Goal: Task Accomplishment & Management: Use online tool/utility

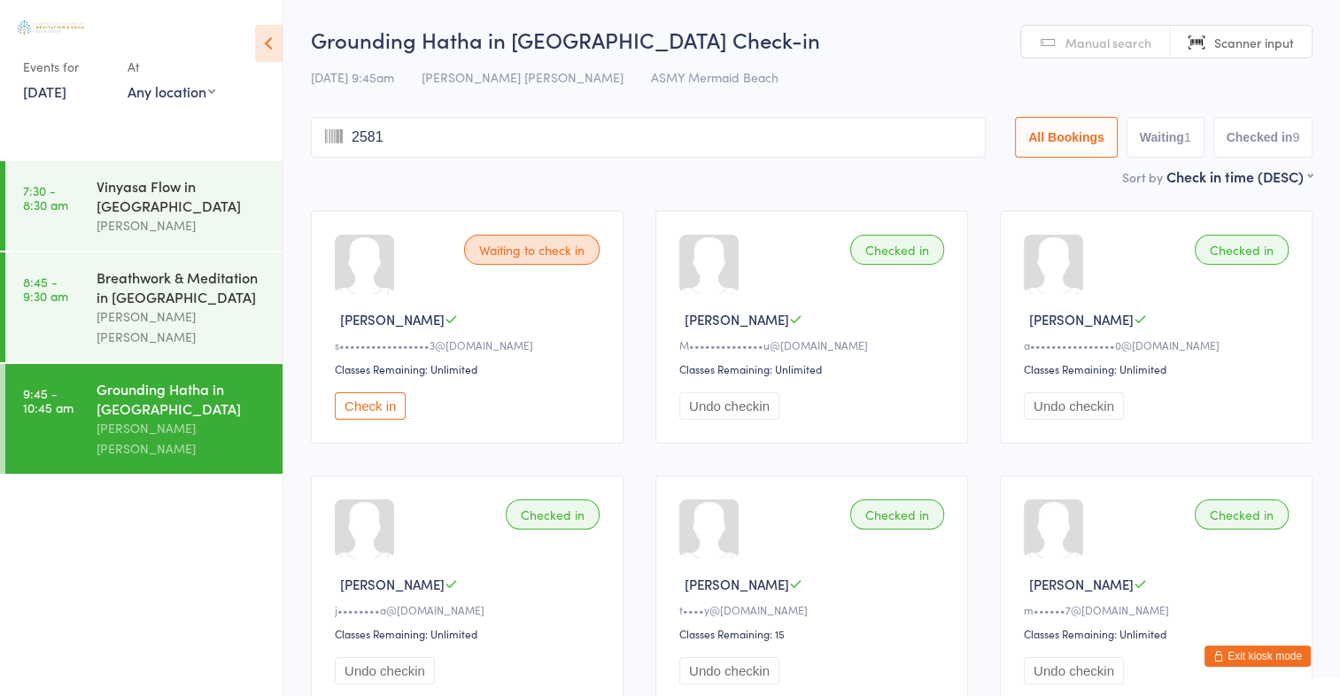
type input "2581"
click at [1062, 41] on link "Manual search" at bounding box center [1095, 43] width 149 height 34
click at [382, 136] on input "search" at bounding box center [648, 137] width 675 height 41
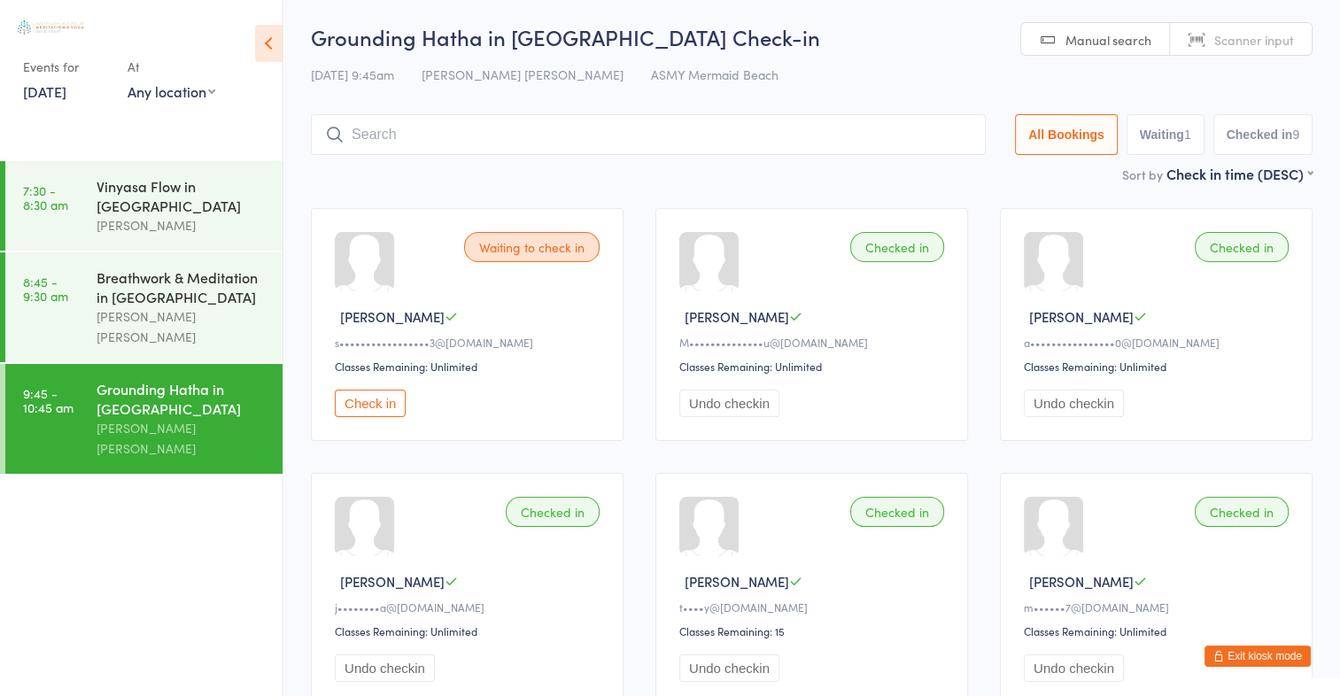
scroll to position [1, 0]
click at [1295, 162] on div "Grounding Hatha in [GEOGRAPHIC_DATA] Check-in [DATE] 9:45am [PERSON_NAME] [PERS…" at bounding box center [811, 95] width 1001 height 142
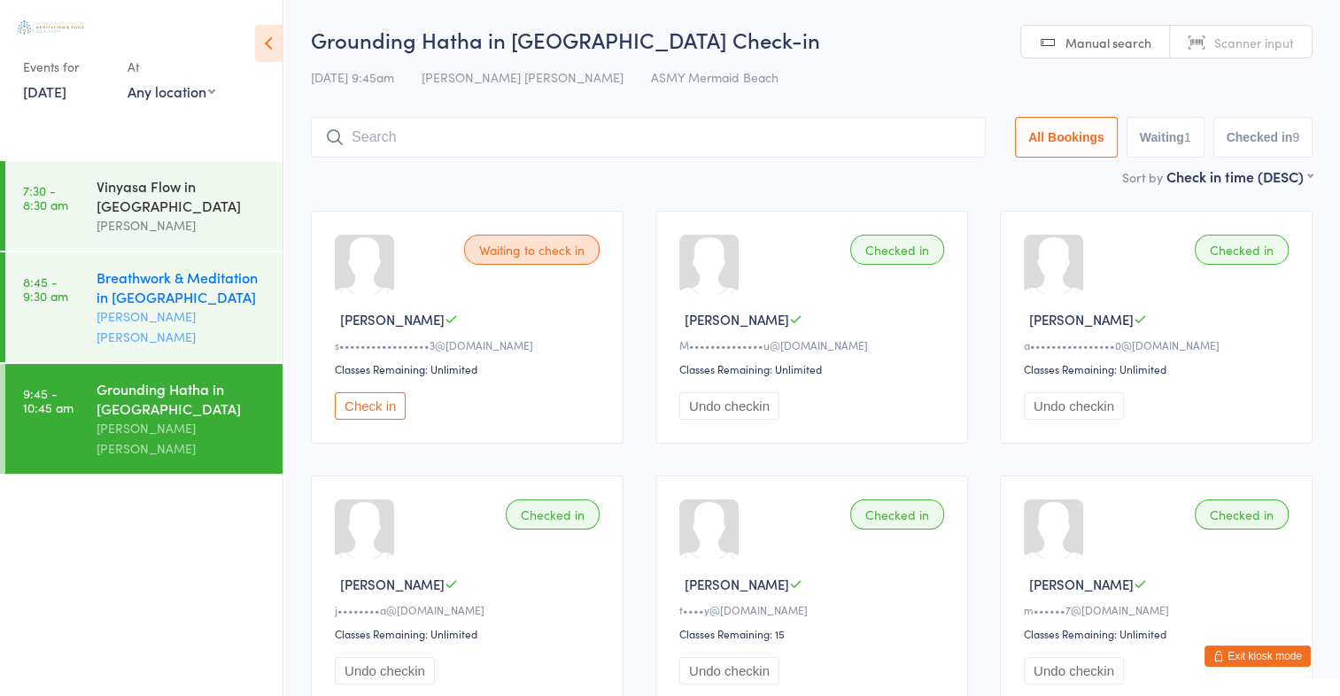
click at [168, 276] on div "Breathwork & Meditation in [GEOGRAPHIC_DATA]" at bounding box center [182, 286] width 171 height 39
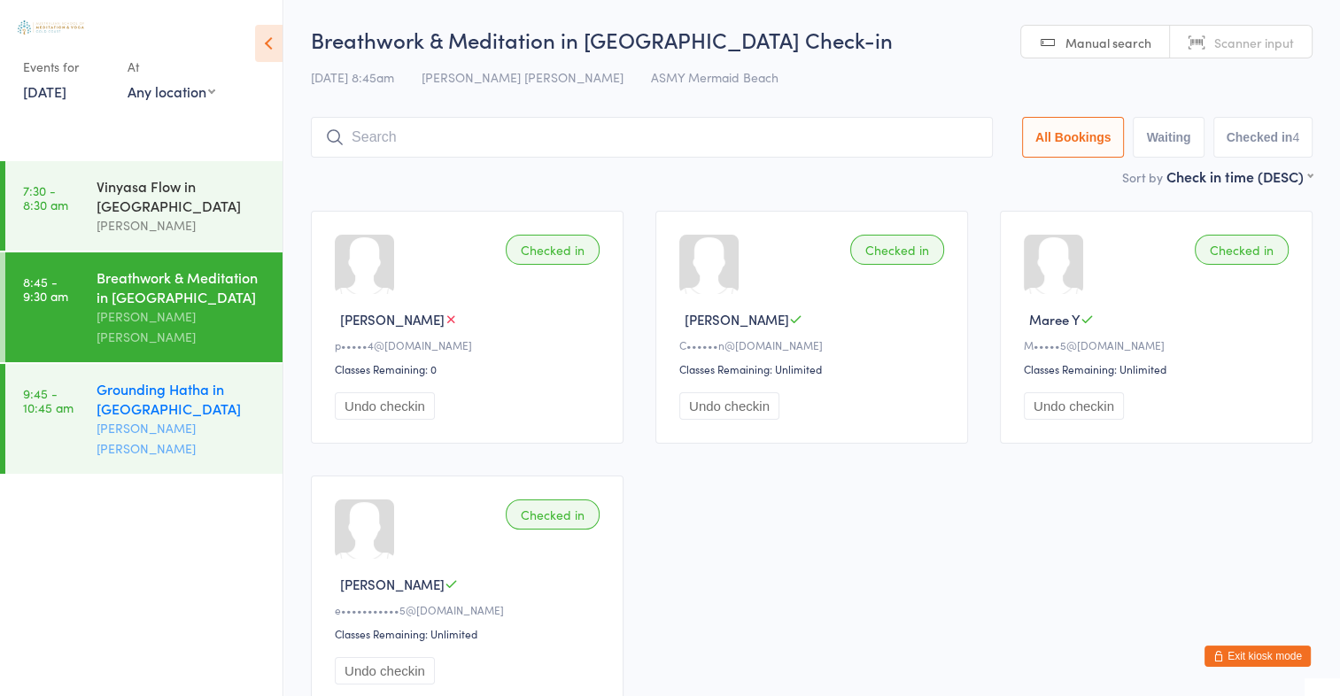
click at [185, 379] on div "Grounding Hatha in [GEOGRAPHIC_DATA]" at bounding box center [182, 398] width 171 height 39
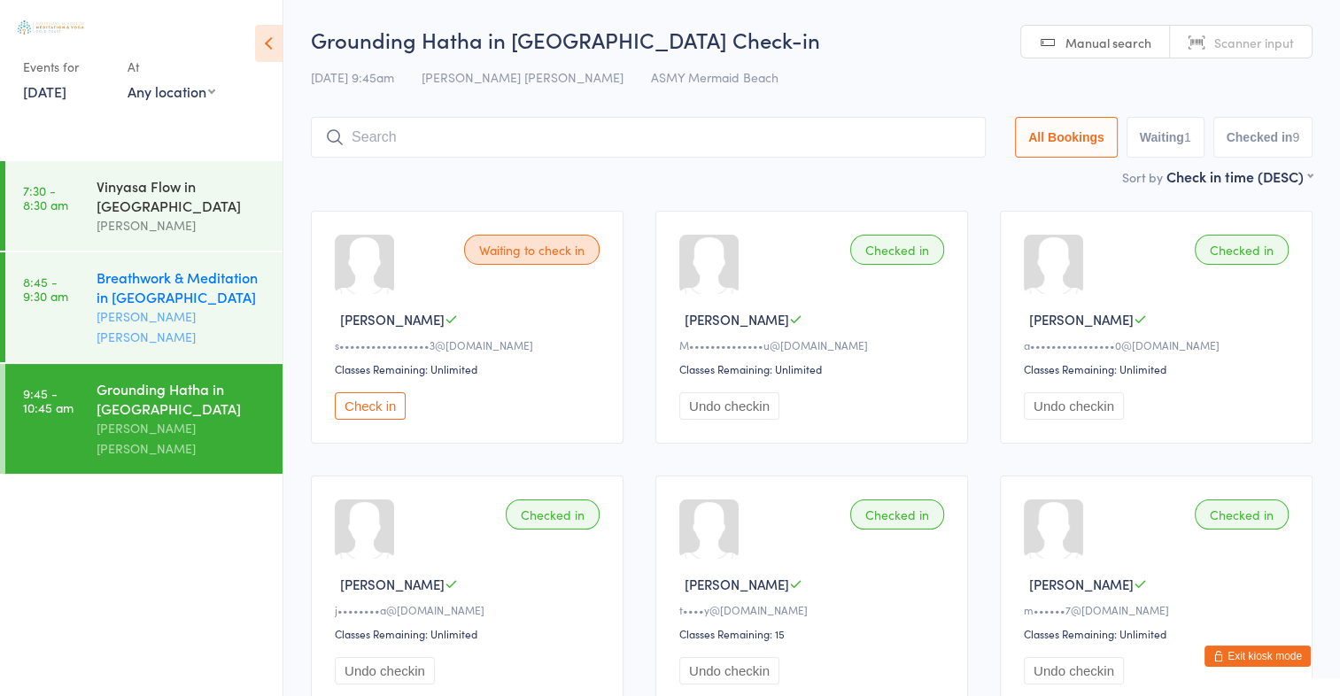
click at [172, 261] on div "Breathwork & Meditation in Mermaid Beach Aniko Bakos de Assis" at bounding box center [190, 307] width 186 height 110
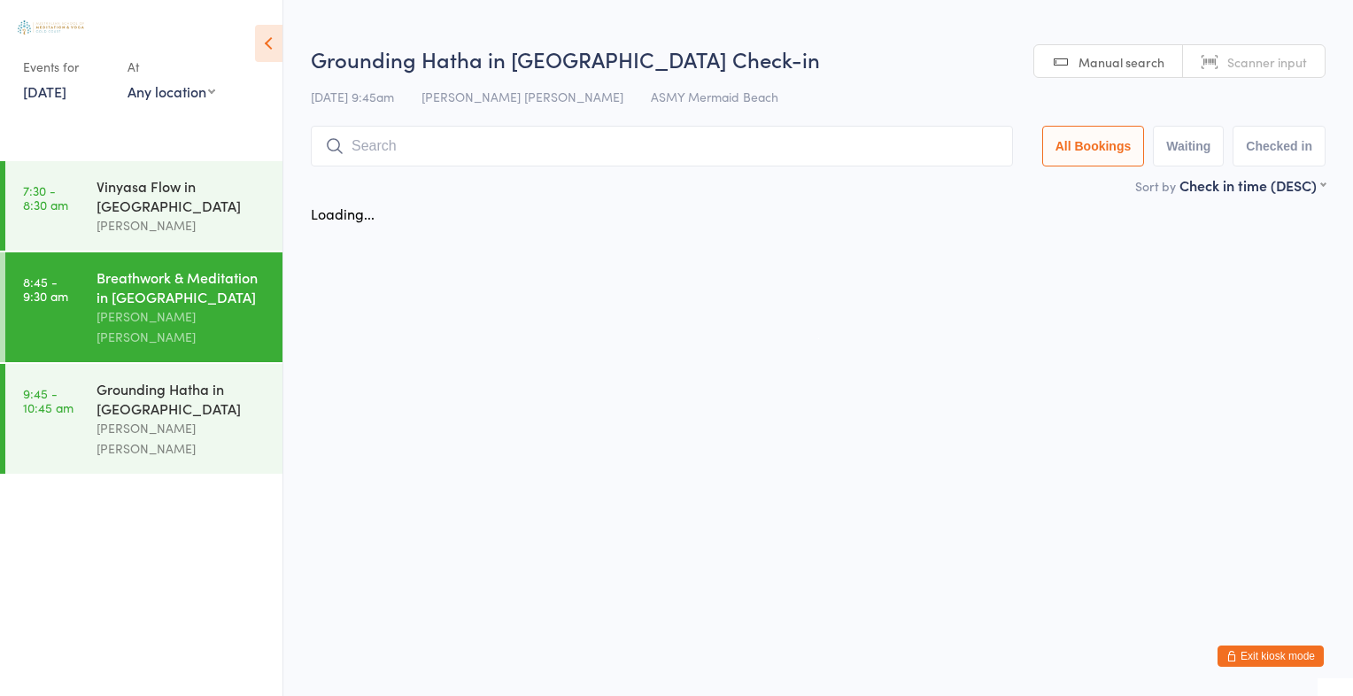
click at [170, 268] on div "Breathwork & Meditation in Mermaid Beach" at bounding box center [182, 286] width 171 height 39
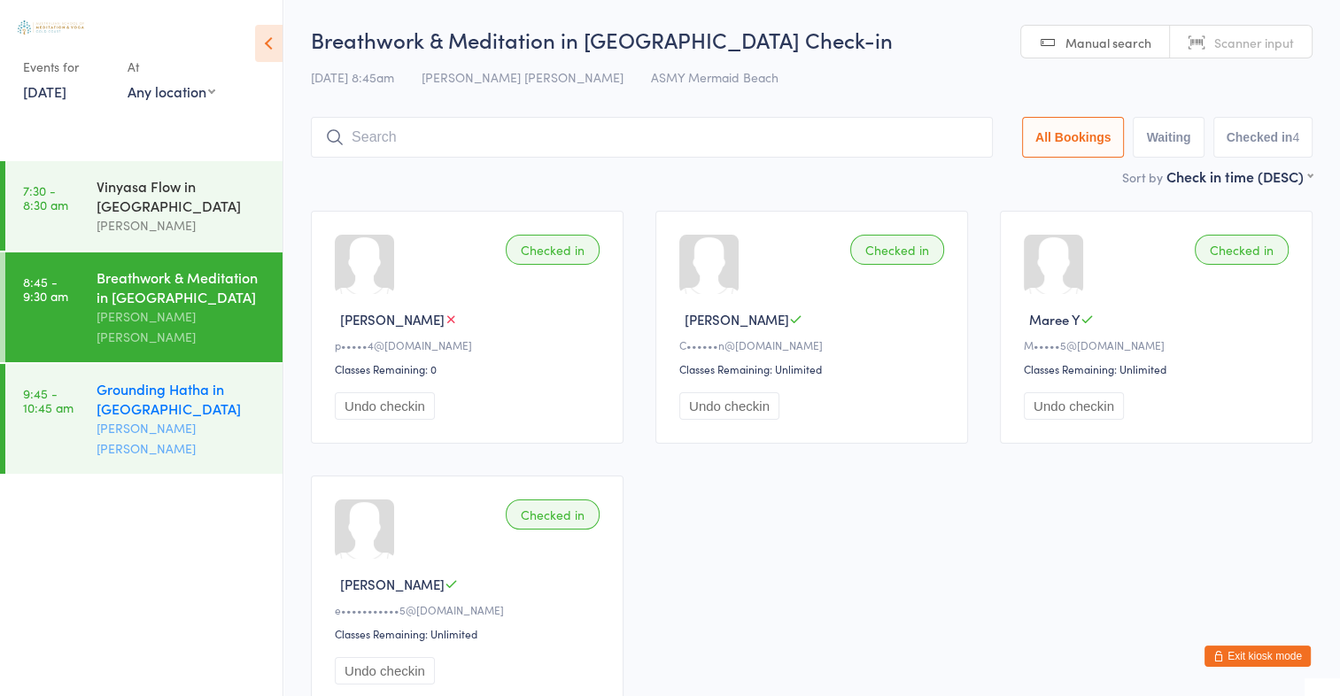
click at [184, 388] on div "Grounding Hatha in [GEOGRAPHIC_DATA]" at bounding box center [182, 398] width 171 height 39
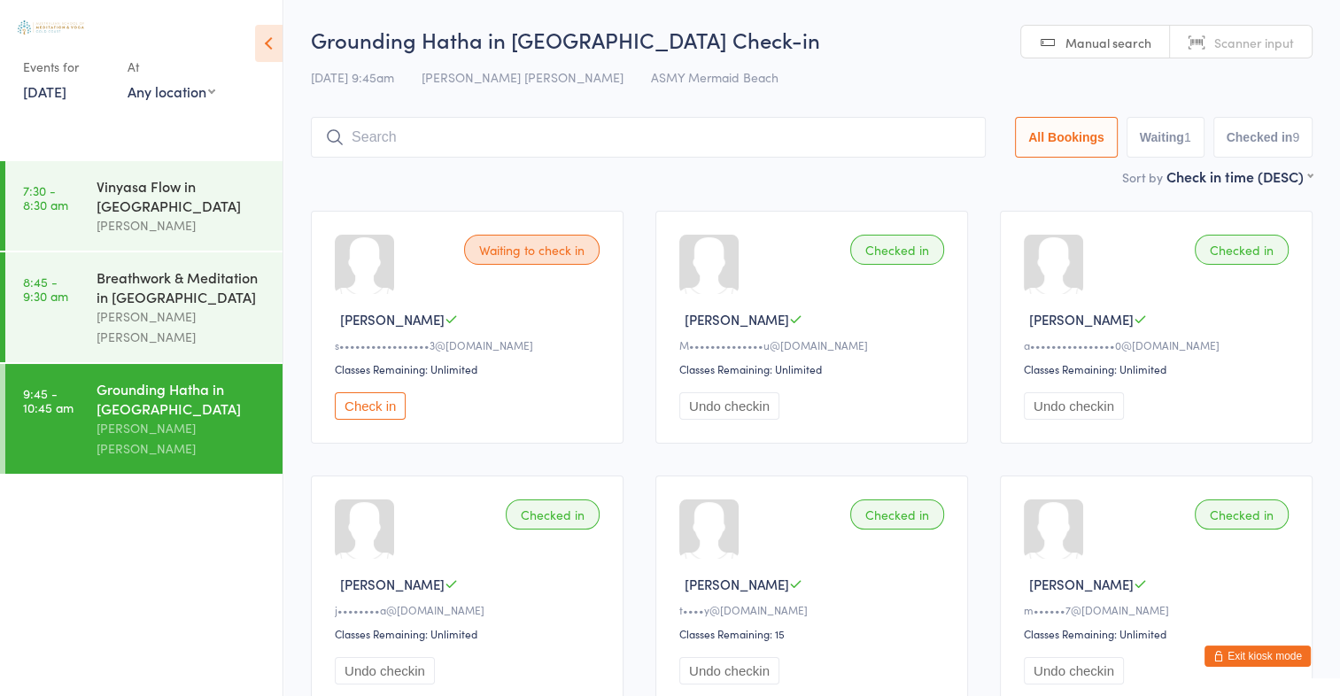
click at [1248, 650] on button "Exit kiosk mode" at bounding box center [1257, 655] width 106 height 21
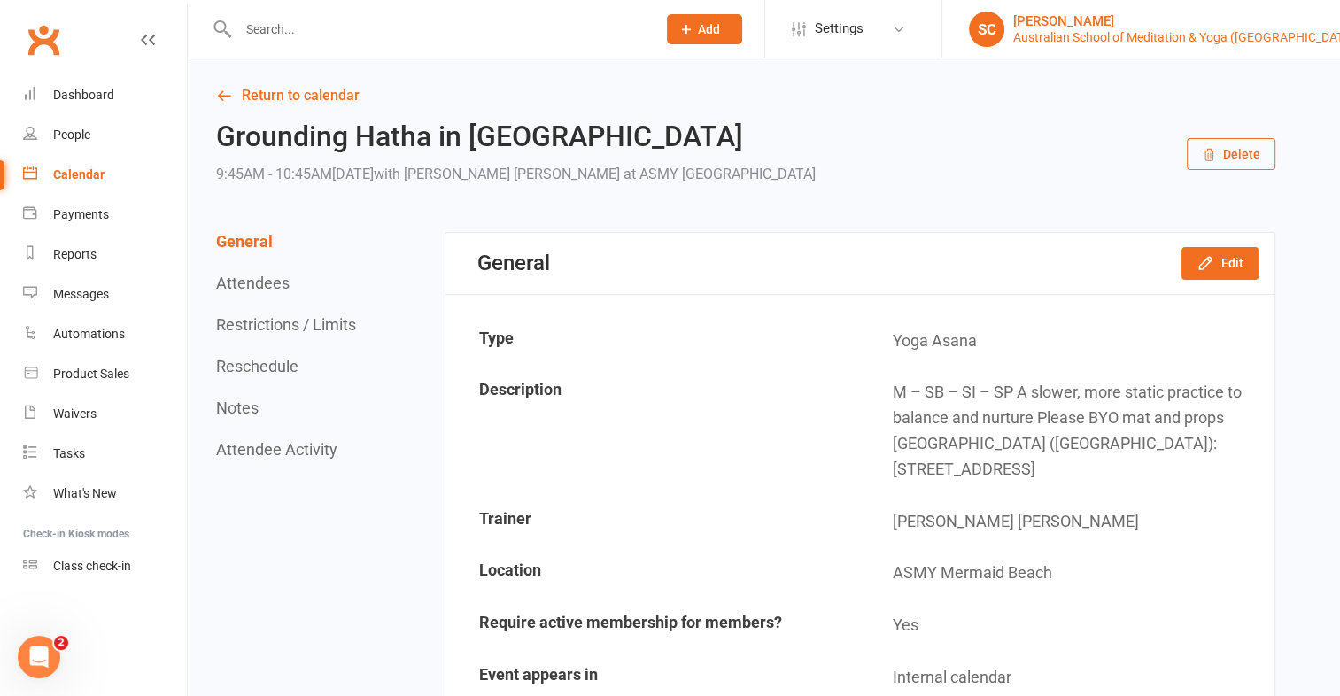
click at [1058, 30] on div "Australian School of Meditation & Yoga ([GEOGRAPHIC_DATA])" at bounding box center [1185, 37] width 345 height 16
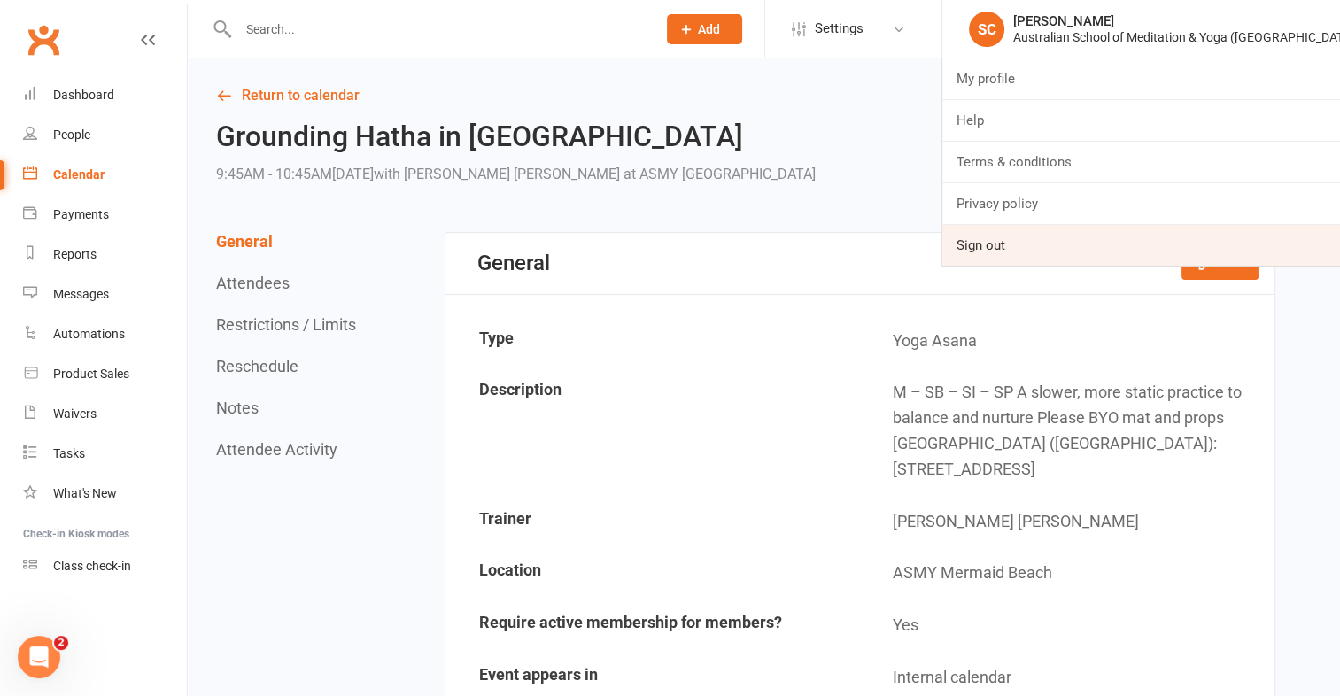
click at [999, 240] on link "Sign out" at bounding box center [1141, 245] width 398 height 41
